Goal: Obtain resource: Download file/media

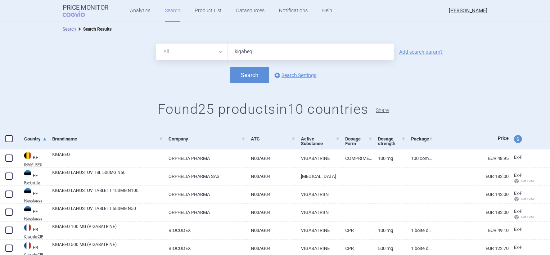
click at [385, 109] on button "Share" at bounding box center [382, 110] width 13 height 5
click at [384, 111] on button "Share" at bounding box center [382, 110] width 13 height 5
click at [9, 139] on span at bounding box center [8, 138] width 7 height 7
checkbox input "true"
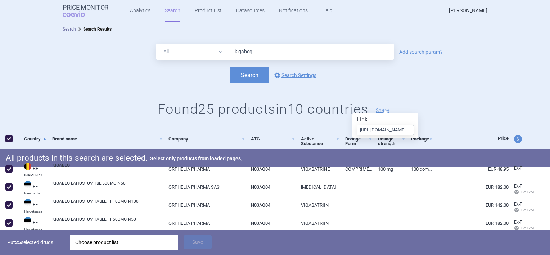
click at [378, 130] on input "[URL][DOMAIN_NAME]" at bounding box center [384, 129] width 57 height 11
click at [362, 119] on h1 "Link" at bounding box center [384, 119] width 57 height 7
click at [364, 119] on h1 "Link" at bounding box center [384, 119] width 57 height 7
click at [388, 110] on button "Share" at bounding box center [382, 110] width 13 height 5
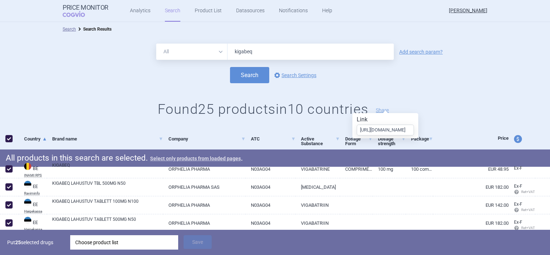
click at [203, 159] on button "Select only products from loaded pages" at bounding box center [195, 158] width 91 height 5
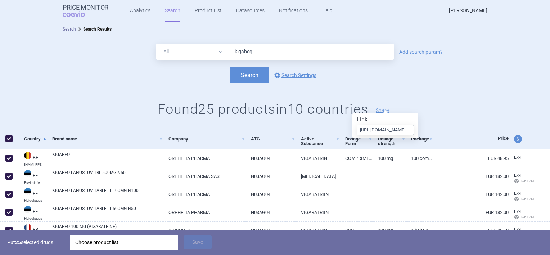
click at [455, 112] on h1 "Found 25 products in 10 countries Share" at bounding box center [275, 109] width 550 height 17
click at [404, 107] on h1 "Found 25 products in 10 countries Share" at bounding box center [275, 109] width 550 height 17
click at [389, 131] on input "[URL][DOMAIN_NAME]" at bounding box center [384, 129] width 57 height 11
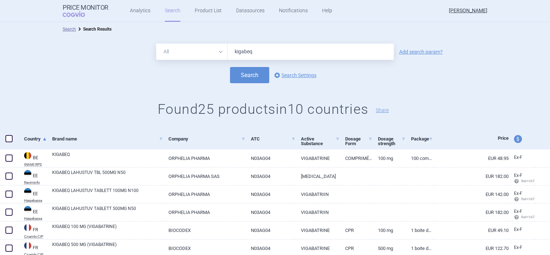
click at [265, 53] on input "kigabeq" at bounding box center [310, 52] width 166 height 16
drag, startPoint x: 257, startPoint y: 51, endPoint x: 230, endPoint y: 55, distance: 27.2
click at [230, 55] on input "kigabeq" at bounding box center [310, 52] width 166 height 16
type input "orph"
click at [248, 78] on button "Search" at bounding box center [249, 75] width 39 height 16
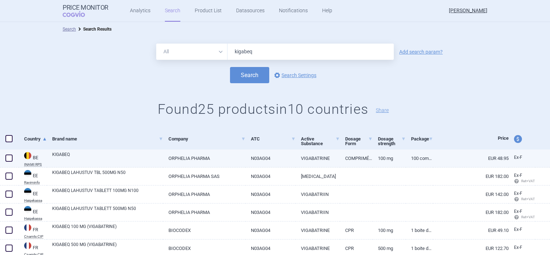
click at [192, 157] on link "ORPHELIA PHARMA" at bounding box center [204, 158] width 82 height 18
select select "EUR"
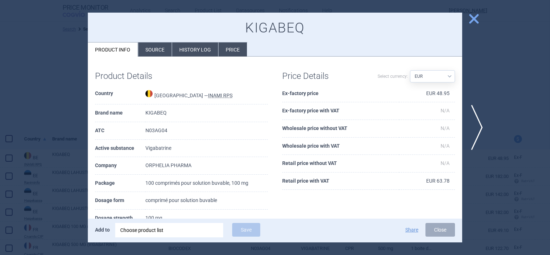
click at [474, 16] on span "close" at bounding box center [473, 19] width 13 height 13
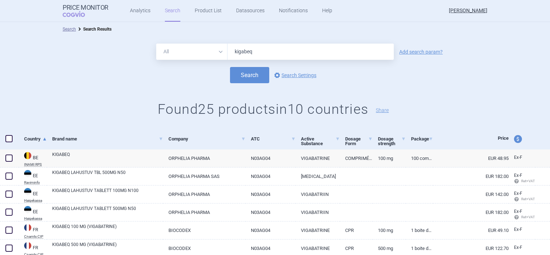
click at [10, 138] on span at bounding box center [8, 138] width 7 height 7
checkbox input "true"
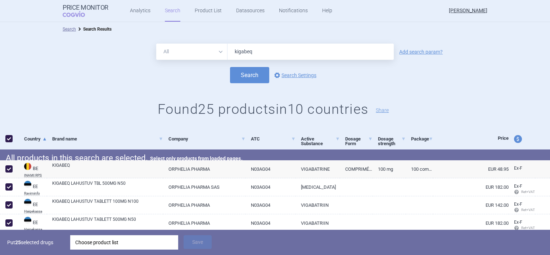
click at [122, 240] on div "Choose product list" at bounding box center [124, 242] width 98 height 14
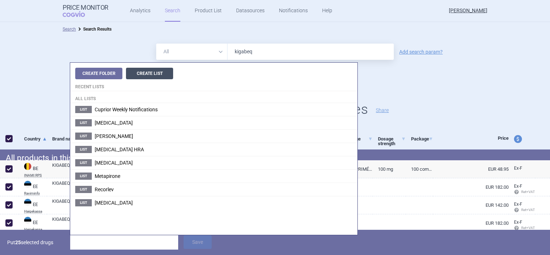
click at [139, 73] on button "Create List" at bounding box center [149, 74] width 47 height 12
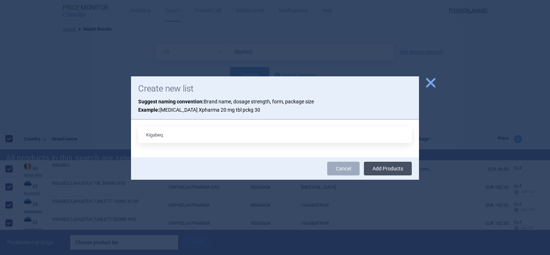
type input "Kigabeq"
click at [378, 166] on button "Add Products" at bounding box center [388, 169] width 48 height 14
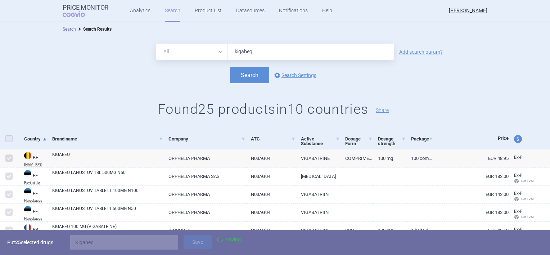
checkbox input "false"
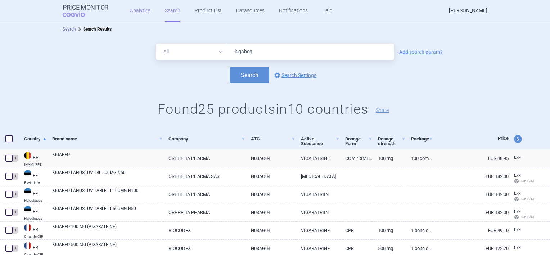
click at [145, 9] on link "Analytics" at bounding box center [140, 11] width 21 height 22
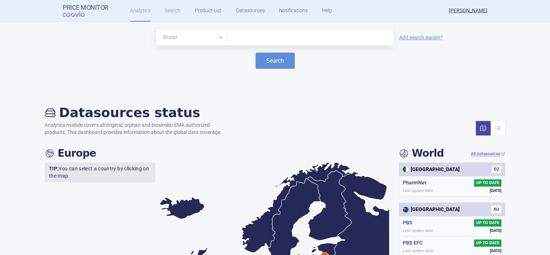
click at [171, 11] on link "Search" at bounding box center [172, 11] width 15 height 22
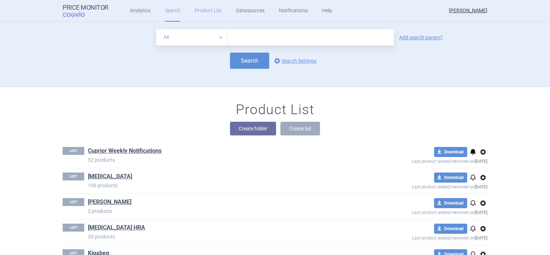
click at [201, 10] on link "Product List" at bounding box center [208, 11] width 27 height 22
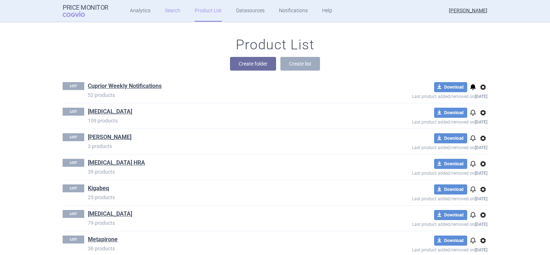
click at [174, 9] on link "Search" at bounding box center [172, 11] width 15 height 22
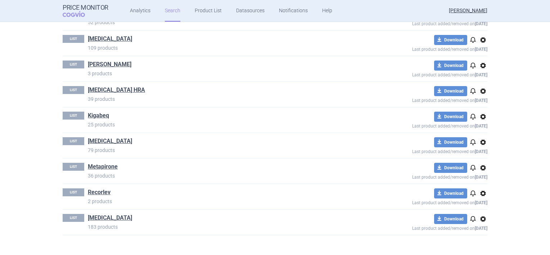
scroll to position [138, 0]
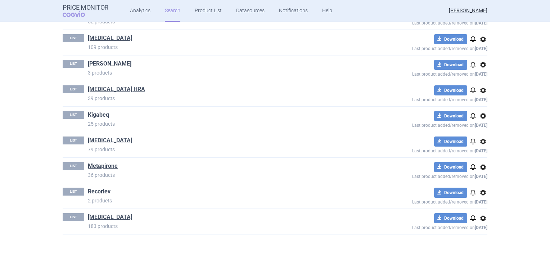
click at [92, 112] on link "Kigabeq" at bounding box center [98, 115] width 21 height 8
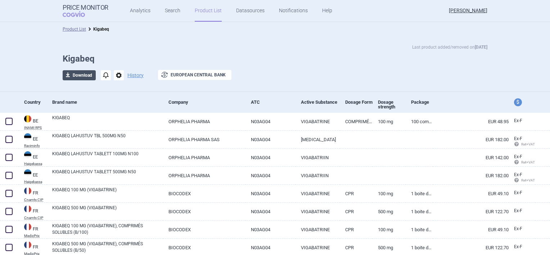
click at [80, 73] on button "download Download" at bounding box center [79, 75] width 33 height 10
select select "EUR"
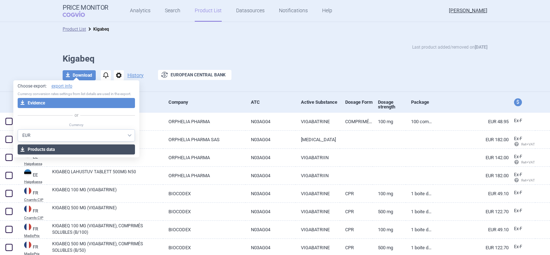
click at [51, 147] on button "download Products data" at bounding box center [77, 149] width 118 height 10
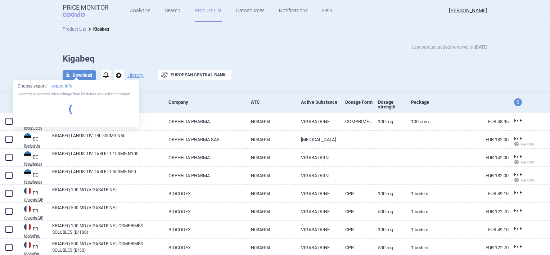
select select "EUR"
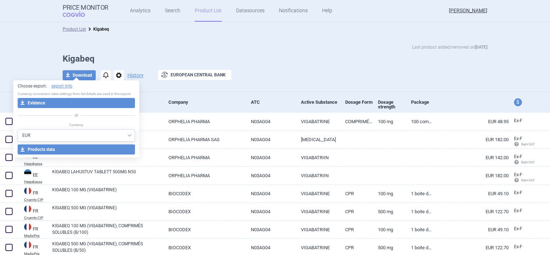
click at [330, 67] on div "Last product added/removed on 9 Sept Kigabeq download Download notifications op…" at bounding box center [274, 66] width 453 height 44
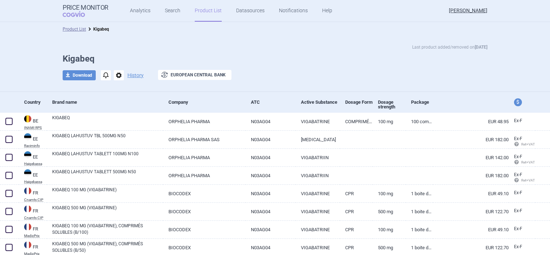
drag, startPoint x: 434, startPoint y: 46, endPoint x: 423, endPoint y: 47, distance: 10.9
click at [434, 46] on p "Last product added/removed on 9 Sept" at bounding box center [449, 47] width 75 height 7
drag, startPoint x: 409, startPoint y: 43, endPoint x: 383, endPoint y: 54, distance: 27.4
click at [408, 43] on div "Last product added/removed on 9 Sept Kigabeq download Download notifications op…" at bounding box center [275, 63] width 550 height 55
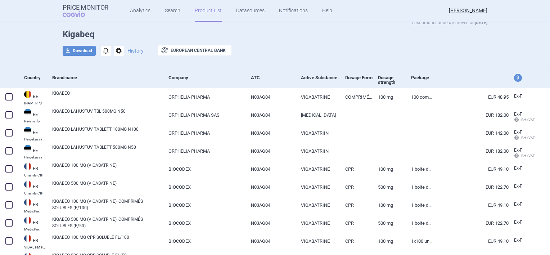
scroll to position [36, 0]
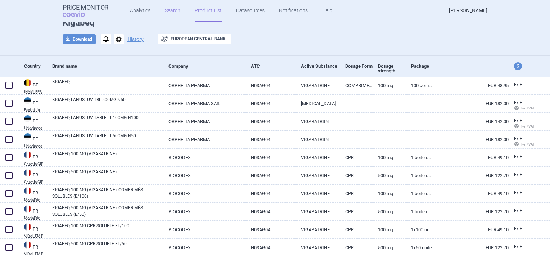
click at [171, 9] on link "Search" at bounding box center [172, 11] width 15 height 22
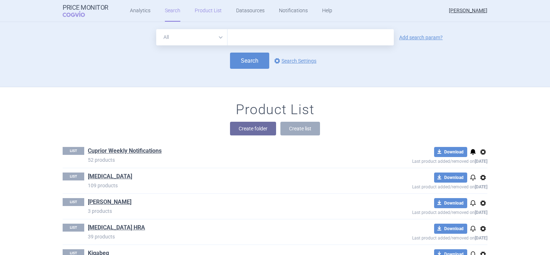
click at [202, 9] on link "Product List" at bounding box center [208, 11] width 27 height 22
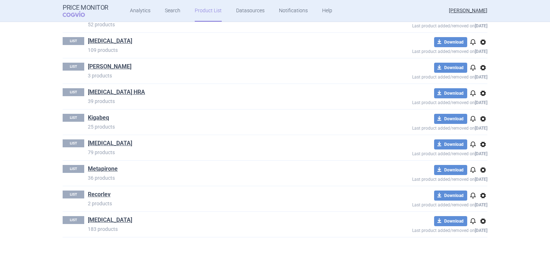
scroll to position [138, 0]
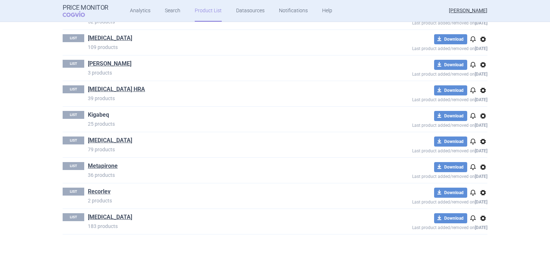
click at [99, 111] on link "Kigabeq" at bounding box center [98, 115] width 21 height 8
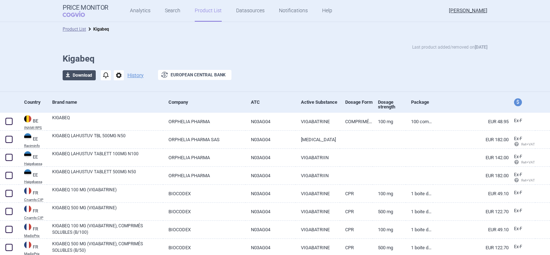
click at [73, 74] on button "download Download" at bounding box center [79, 75] width 33 height 10
select select "EUR"
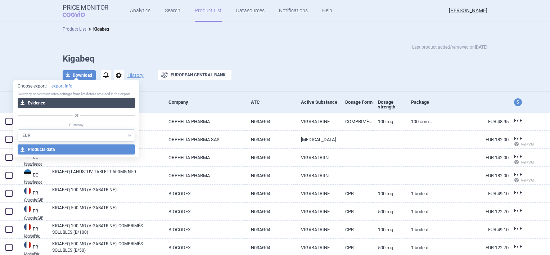
click at [46, 102] on button "download Evidence" at bounding box center [77, 103] width 118 height 10
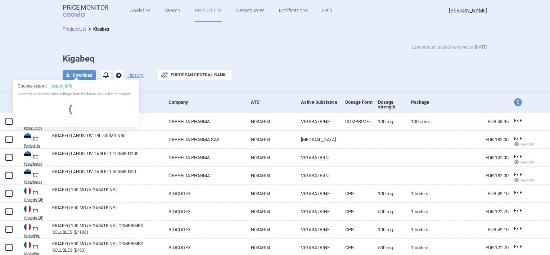
select select "EUR"
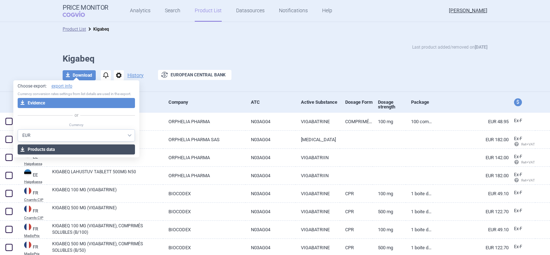
click at [64, 147] on button "download Products data" at bounding box center [77, 149] width 118 height 10
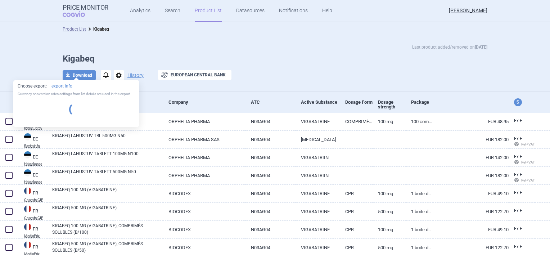
select select "EUR"
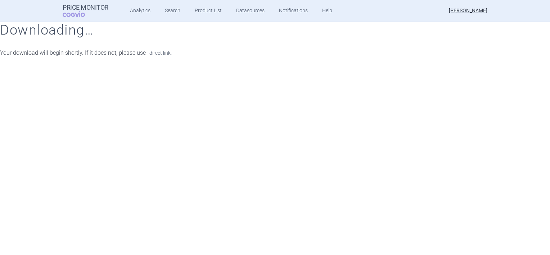
click at [160, 51] on link "direct link." at bounding box center [160, 52] width 22 height 5
